Goal: Transaction & Acquisition: Obtain resource

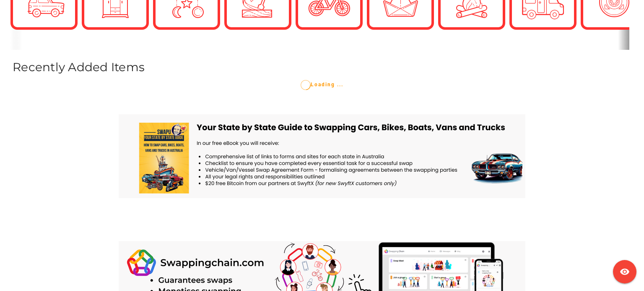
scroll to position [252, 0]
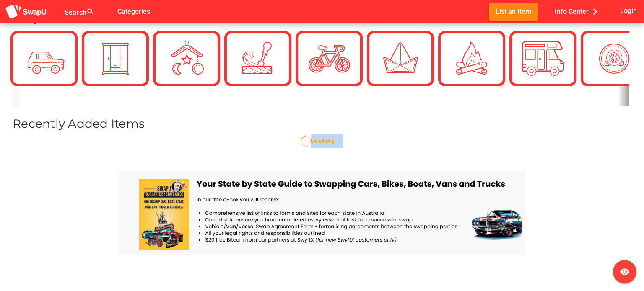
drag, startPoint x: 343, startPoint y: 116, endPoint x: 288, endPoint y: 115, distance: 54.5
click at [288, 115] on div "Categories > view_all Recently Added Items Loading ... You have no favourites y…" at bounding box center [322, 76] width 644 height 144
click at [287, 114] on div "Categories > view_all Recently Added Items Loading ... You have no favourites y…" at bounding box center [322, 76] width 644 height 144
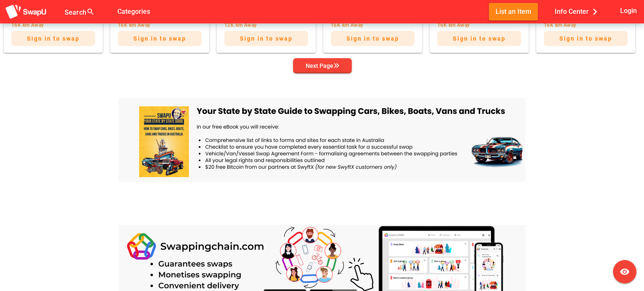
scroll to position [587, 0]
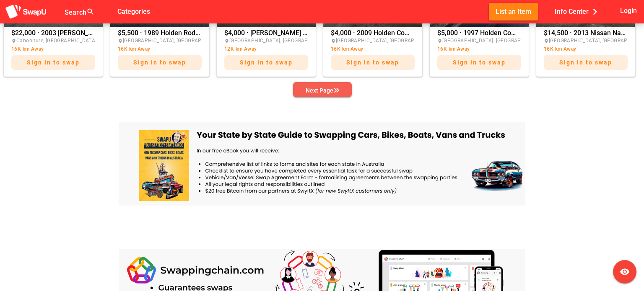
click at [350, 90] on button "Next Page" at bounding box center [322, 89] width 59 height 15
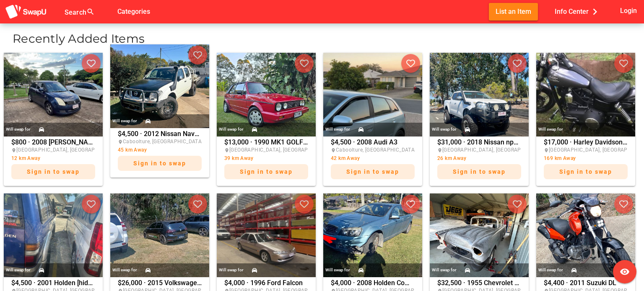
scroll to position [335, 0]
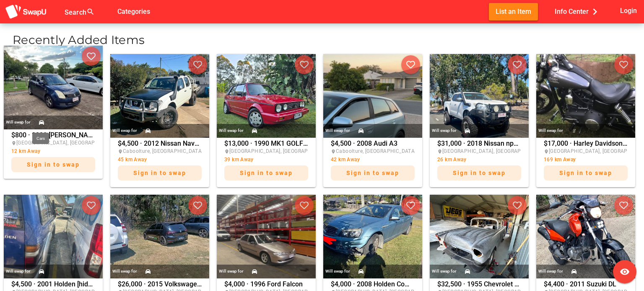
click at [39, 123] on icon at bounding box center [41, 122] width 5 height 5
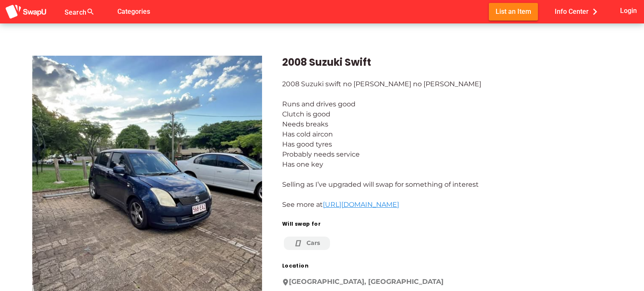
drag, startPoint x: 282, startPoint y: 206, endPoint x: 606, endPoint y: 202, distance: 324.0
click at [606, 202] on div "2008 Suzuki swift no rego no roady Runs and drives good Clutch is good Needs br…" at bounding box center [446, 144] width 329 height 131
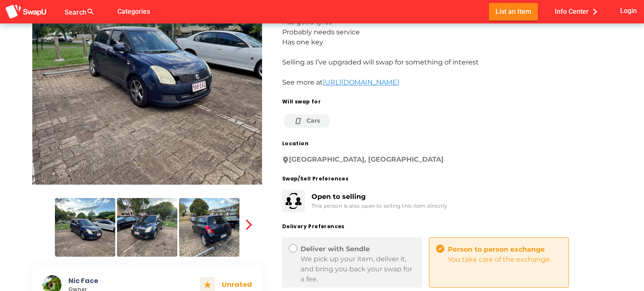
scroll to position [126, 0]
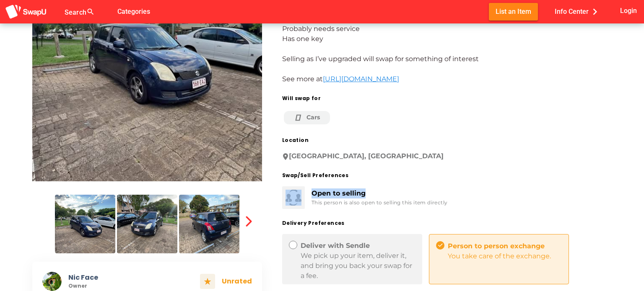
drag, startPoint x: 366, startPoint y: 188, endPoint x: 296, endPoint y: 198, distance: 71.1
click at [296, 198] on div "Open to selling This person is also open to selling this item directly" at bounding box center [358, 191] width 179 height 36
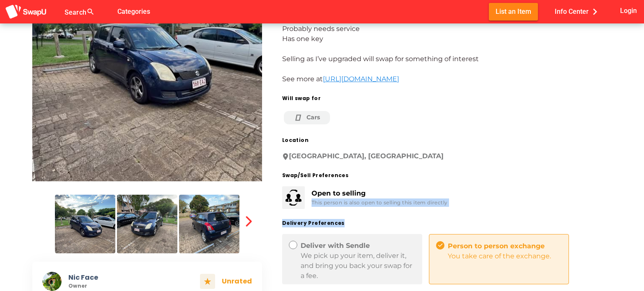
drag, startPoint x: 309, startPoint y: 205, endPoint x: 458, endPoint y: 211, distance: 148.5
click at [456, 211] on div "2008 Suzuki Swift 2008 Suzuki swift no rego no roady Runs and drives good Clutc…" at bounding box center [437, 166] width 350 height 512
click at [472, 199] on div "Open to selling This person is also open to selling this item directly" at bounding box center [443, 194] width 336 height 29
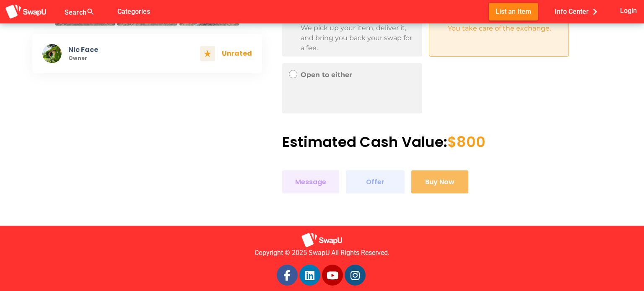
scroll to position [363, 0]
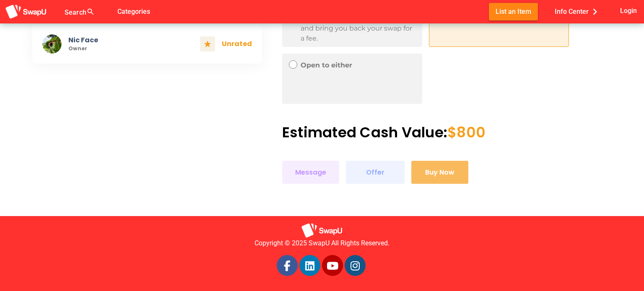
drag, startPoint x: 275, startPoint y: 173, endPoint x: 484, endPoint y: 169, distance: 209.2
click at [484, 169] on div "Message Offer Buy Now" at bounding box center [443, 169] width 336 height 30
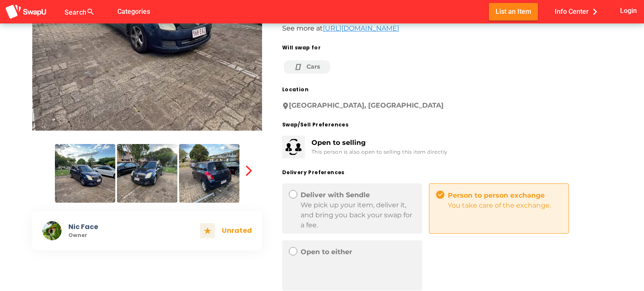
scroll to position [168, 0]
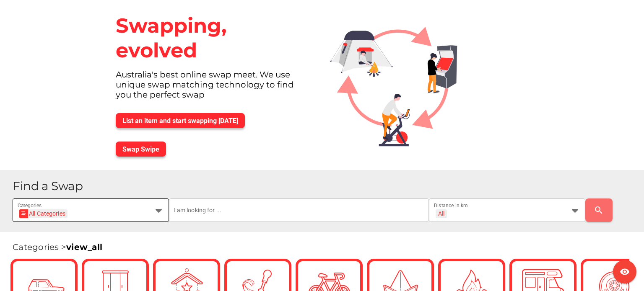
click at [145, 215] on div "All Categories All Categories" at bounding box center [83, 215] width 131 height 13
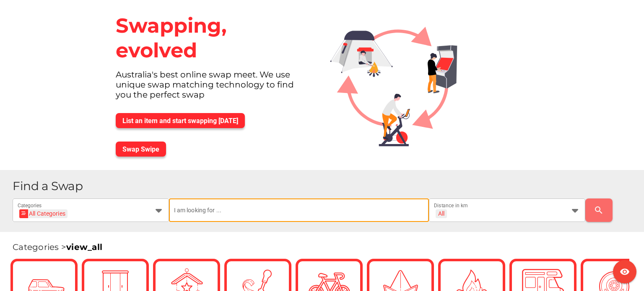
click at [215, 213] on input "text" at bounding box center [299, 210] width 250 height 23
click at [531, 218] on div "All + All" at bounding box center [499, 215] width 131 height 13
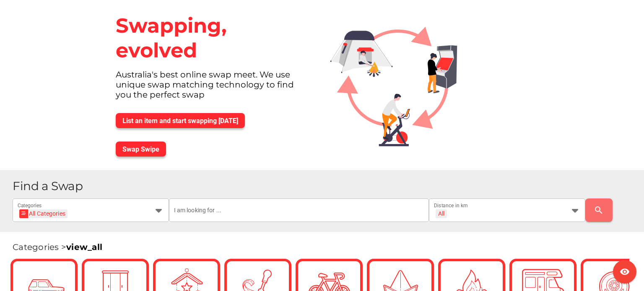
click at [327, 184] on h1 "Find a Swap" at bounding box center [325, 186] width 625 height 12
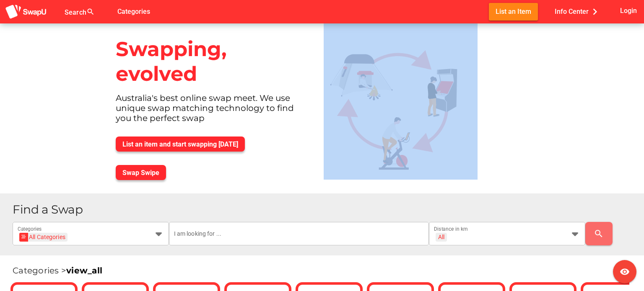
drag, startPoint x: 463, startPoint y: 54, endPoint x: 65, endPoint y: 181, distance: 417.2
click at [70, 183] on div "Swapping, evolved Australia's best online swap meet. We use unique swap matchin…" at bounding box center [322, 108] width 644 height 170
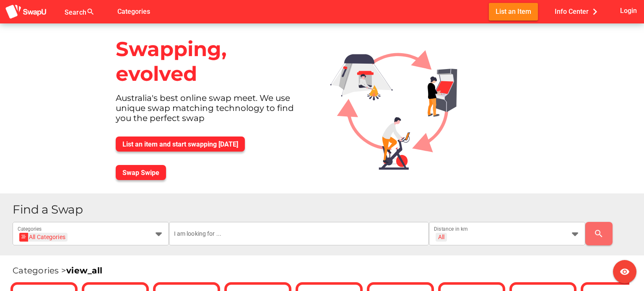
click at [63, 161] on div "Swapping, evolved Australia's best online swap meet. We use unique swap matchin…" at bounding box center [322, 108] width 644 height 170
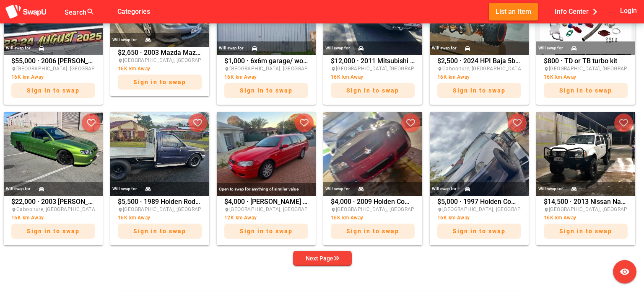
scroll to position [461, 0]
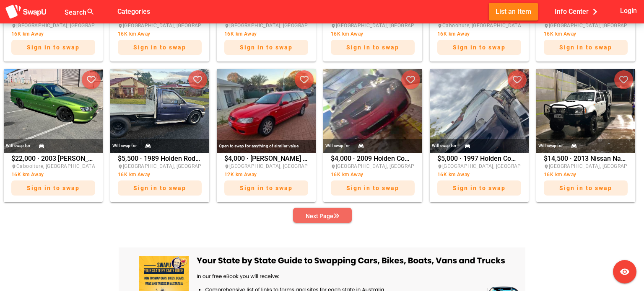
click at [341, 215] on span "Next Page" at bounding box center [322, 216] width 45 height 12
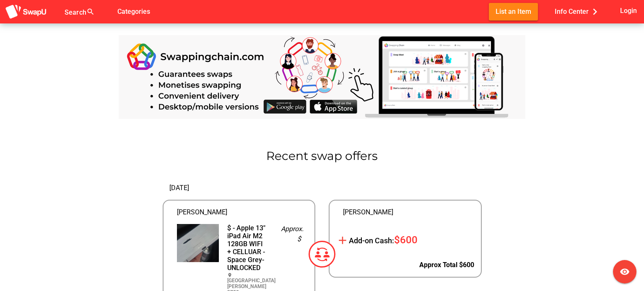
scroll to position [838, 0]
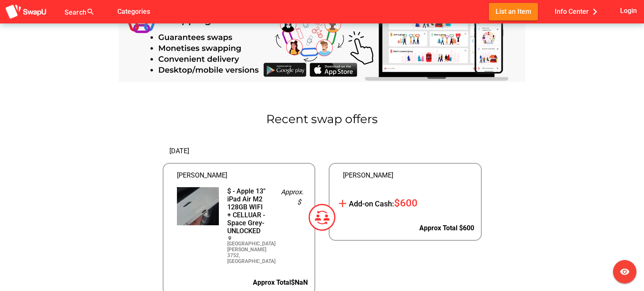
drag, startPoint x: 340, startPoint y: 200, endPoint x: 416, endPoint y: 209, distance: 76.0
click at [409, 208] on div "add Add-on Cash: $600" at bounding box center [405, 203] width 138 height 13
drag, startPoint x: 433, startPoint y: 201, endPoint x: 331, endPoint y: 201, distance: 101.4
click at [332, 201] on div "5 days ago Sarah ellul $ - Apple 13" iPad Air M2 128GB WIFI + CELLUAR - Space G…" at bounding box center [322, 217] width 332 height 169
click at [268, 135] on div "5 days ago Sarah ellul $ - Apple 13" iPad Air M2 128GB WIFI + CELLUAR - Space G…" at bounding box center [239, 217] width 166 height 169
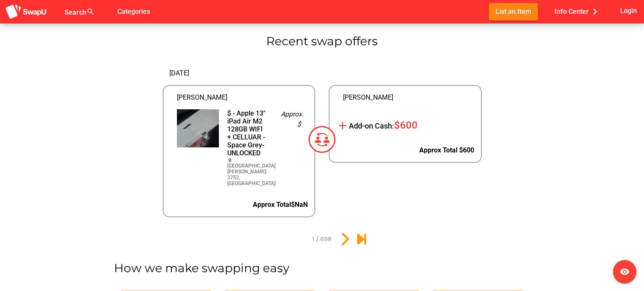
scroll to position [964, 0]
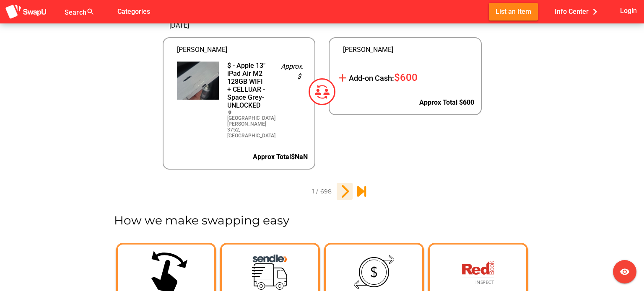
click at [345, 184] on icon "2" at bounding box center [344, 191] width 14 height 14
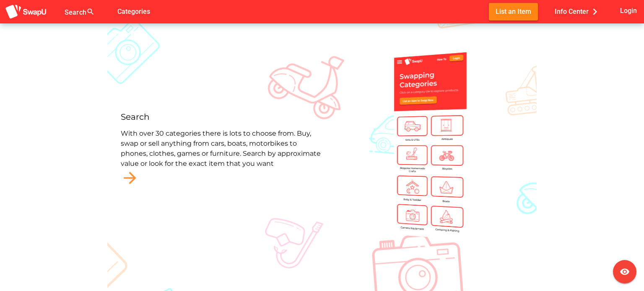
scroll to position [1583, 0]
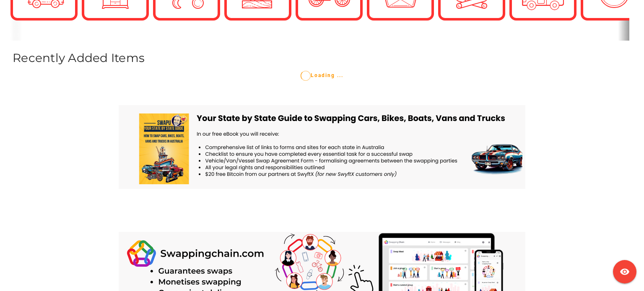
scroll to position [293, 0]
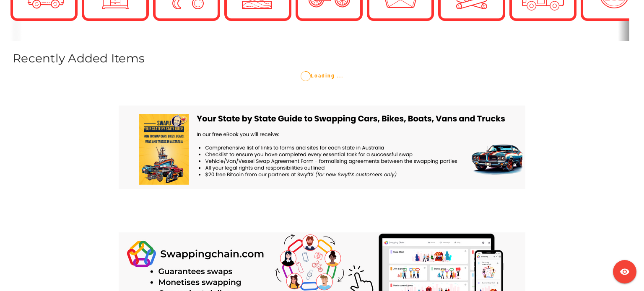
drag, startPoint x: 344, startPoint y: 74, endPoint x: 275, endPoint y: 76, distance: 69.2
click at [275, 76] on div "Loading ..." at bounding box center [322, 75] width 638 height 13
drag, startPoint x: 290, startPoint y: 77, endPoint x: 349, endPoint y: 77, distance: 59.5
click at [349, 77] on div "Loading ..." at bounding box center [322, 75] width 638 height 13
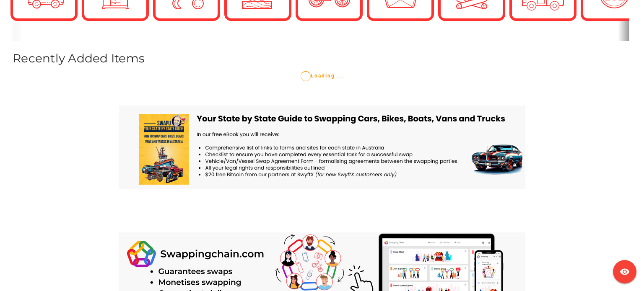
click at [349, 77] on div "Loading ..." at bounding box center [322, 75] width 638 height 13
click at [347, 77] on div "Loading ..." at bounding box center [322, 75] width 638 height 13
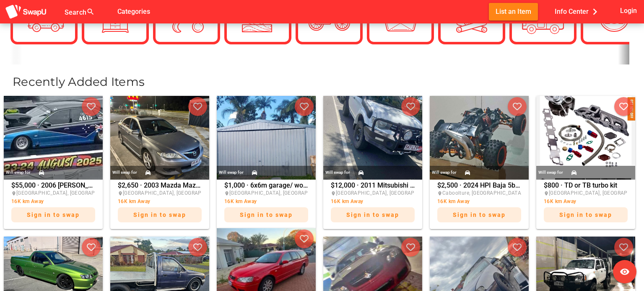
drag, startPoint x: 252, startPoint y: 50, endPoint x: 288, endPoint y: 259, distance: 211.8
click at [288, 259] on img at bounding box center [266, 270] width 99 height 84
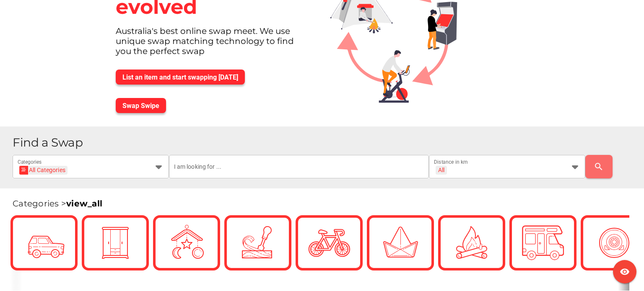
scroll to position [168, 0]
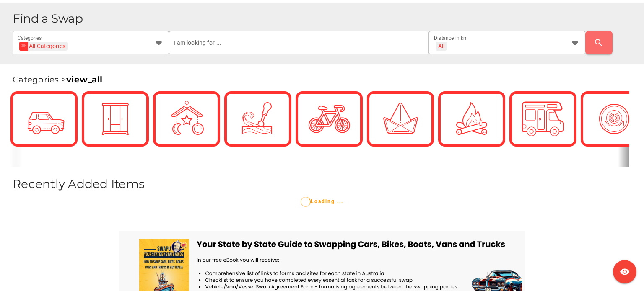
drag, startPoint x: 305, startPoint y: 201, endPoint x: 360, endPoint y: 200, distance: 55.3
click at [360, 200] on div "Loading ..." at bounding box center [322, 201] width 638 height 13
click at [340, 204] on span "Loading ..." at bounding box center [322, 202] width 43 height 6
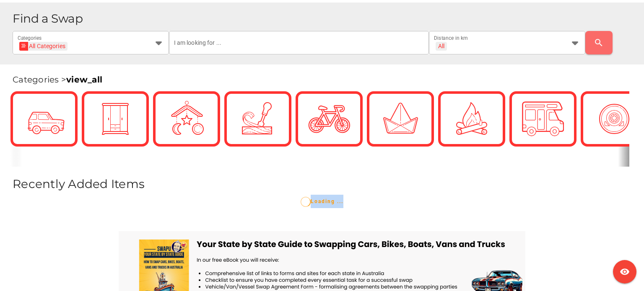
click at [340, 204] on span "Loading ..." at bounding box center [322, 202] width 43 height 6
click at [337, 204] on span "Loading ..." at bounding box center [322, 202] width 43 height 6
drag, startPoint x: 337, startPoint y: 204, endPoint x: 348, endPoint y: 202, distance: 10.6
click at [348, 202] on div "Loading ..." at bounding box center [322, 201] width 638 height 13
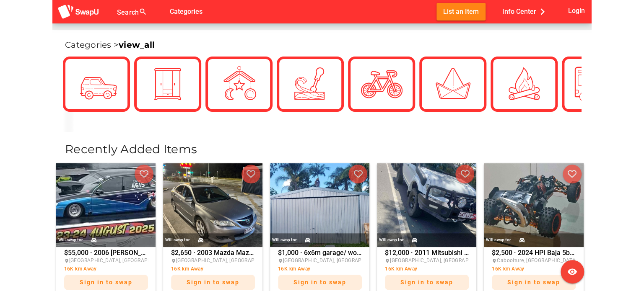
scroll to position [224, 0]
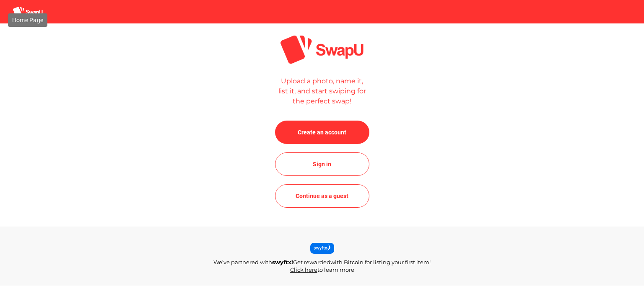
click at [15, 10] on img at bounding box center [28, 11] width 30 height 11
